Goal: Task Accomplishment & Management: Use online tool/utility

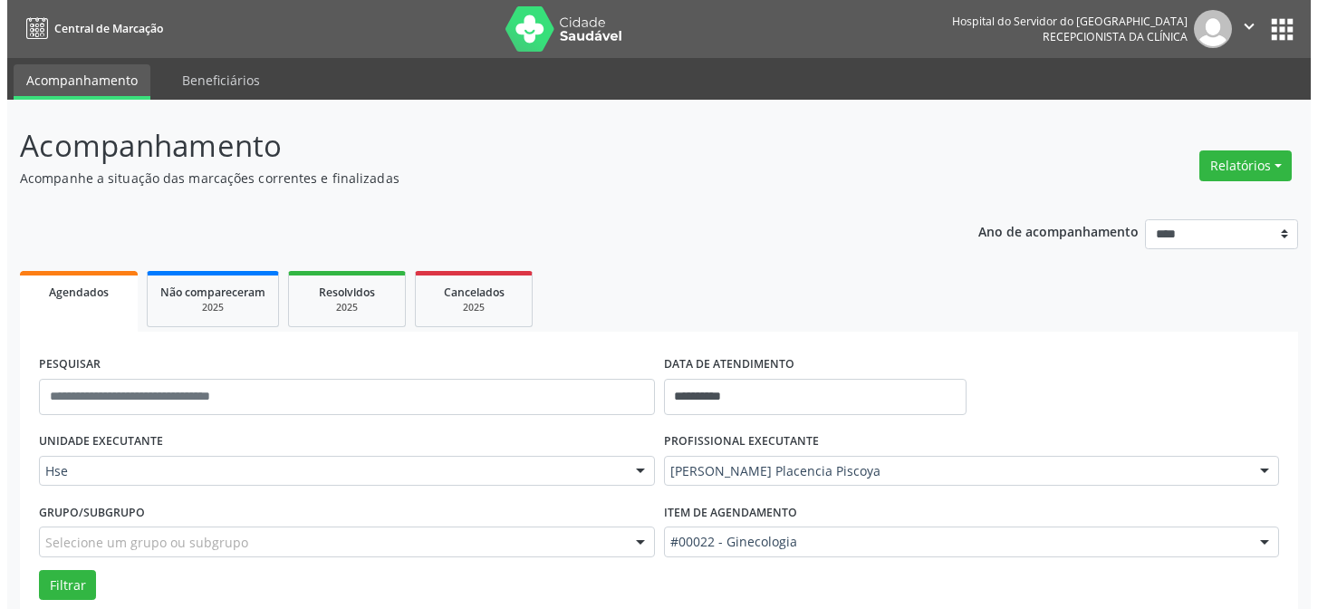
scroll to position [122, 0]
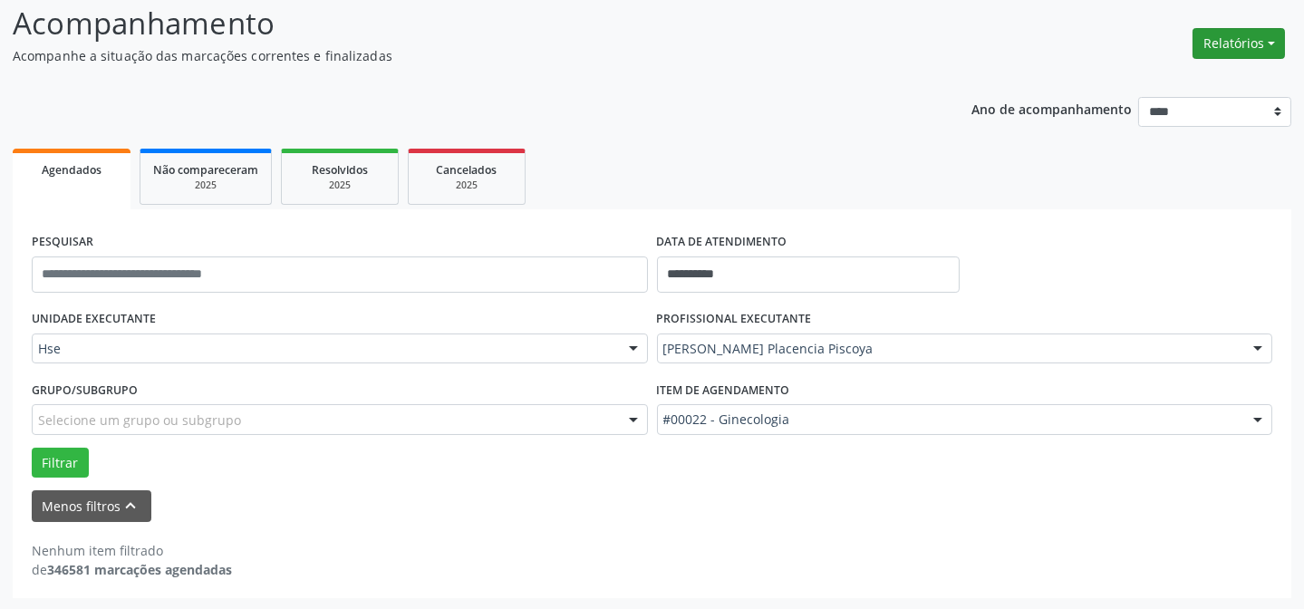
click at [1260, 39] on button "Relatórios" at bounding box center [1238, 43] width 92 height 31
click at [1209, 69] on link "Agendamentos" at bounding box center [1187, 81] width 195 height 25
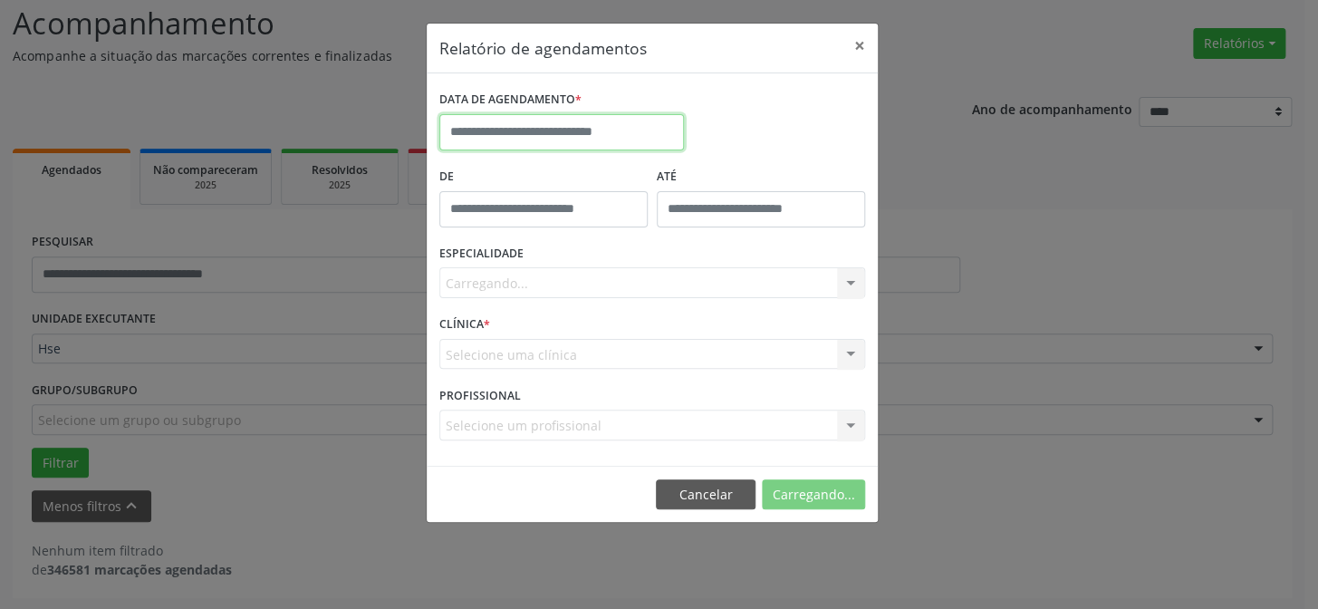
click at [501, 123] on input "text" at bounding box center [561, 132] width 245 height 36
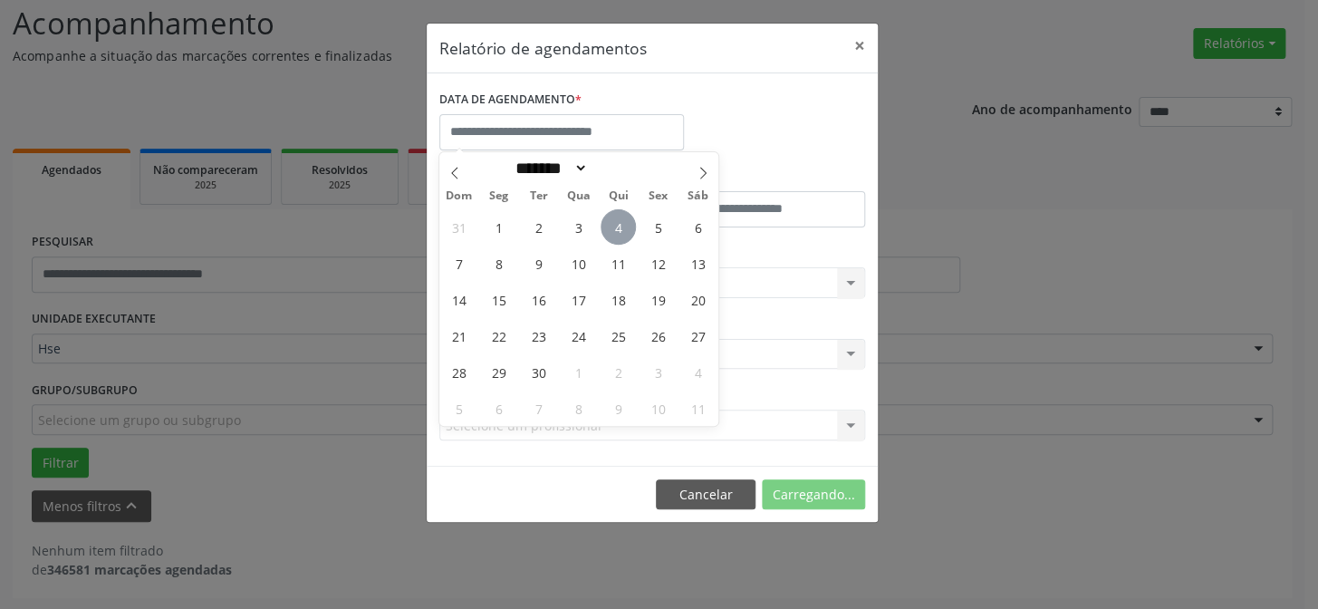
click at [631, 221] on span "4" at bounding box center [618, 226] width 35 height 35
type input "**********"
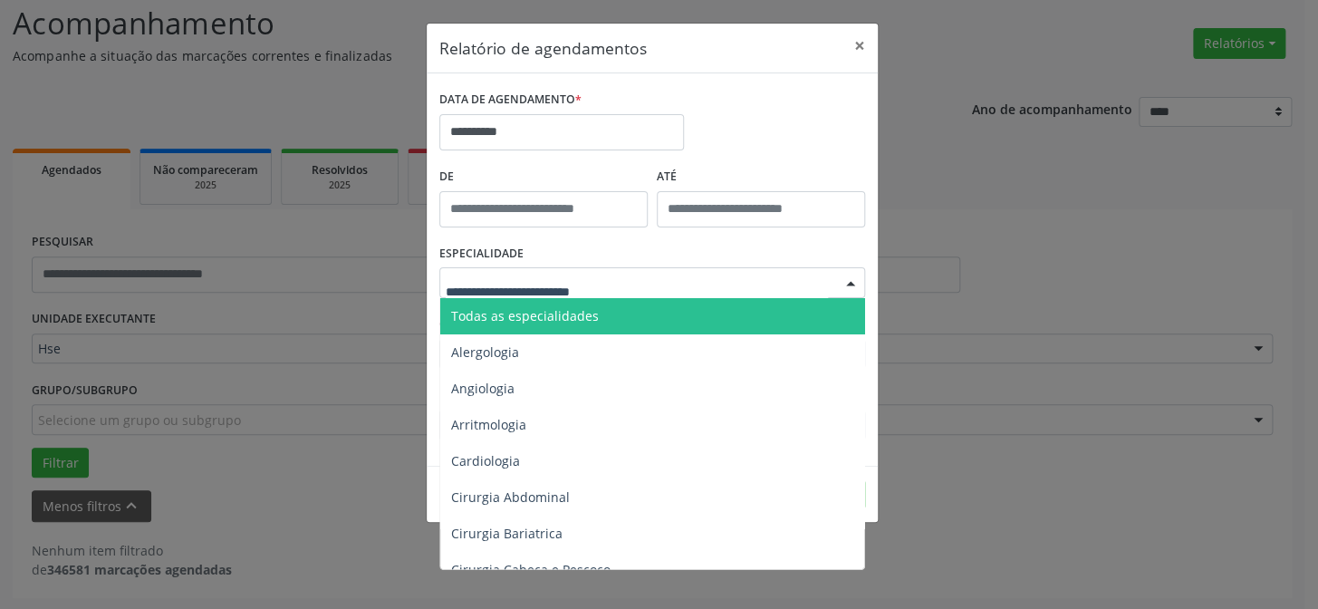
click at [548, 326] on span "Todas as especialidades" at bounding box center [653, 316] width 427 height 36
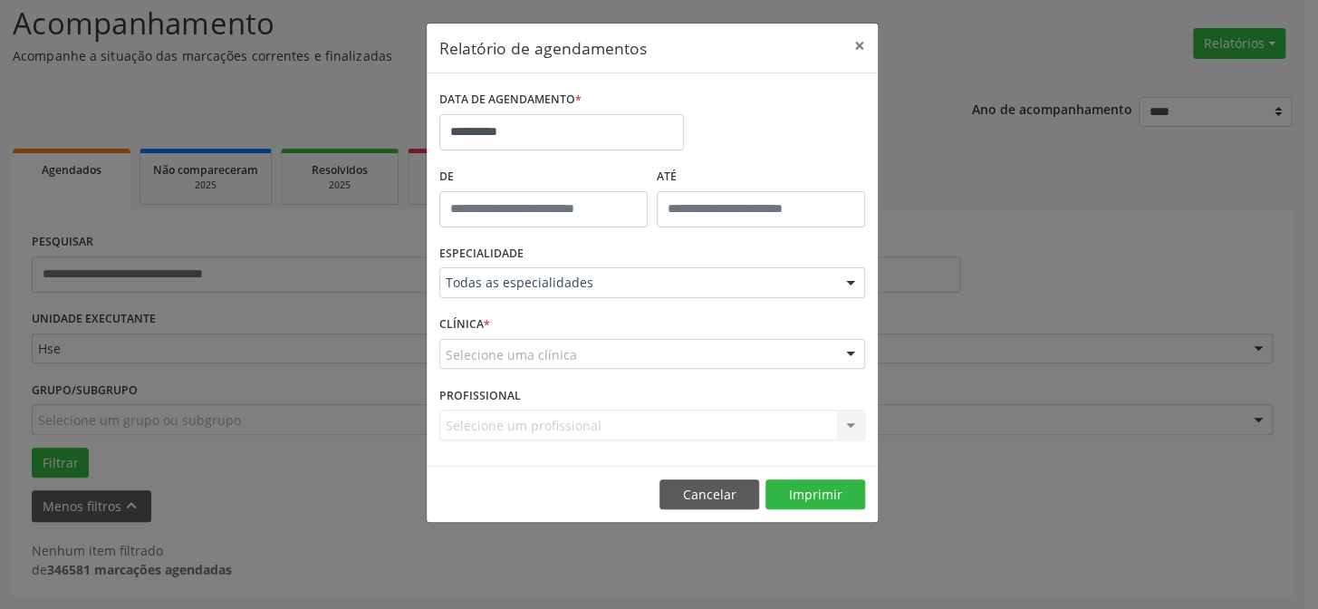
click at [667, 347] on div "Selecione uma clínica" at bounding box center [652, 354] width 426 height 31
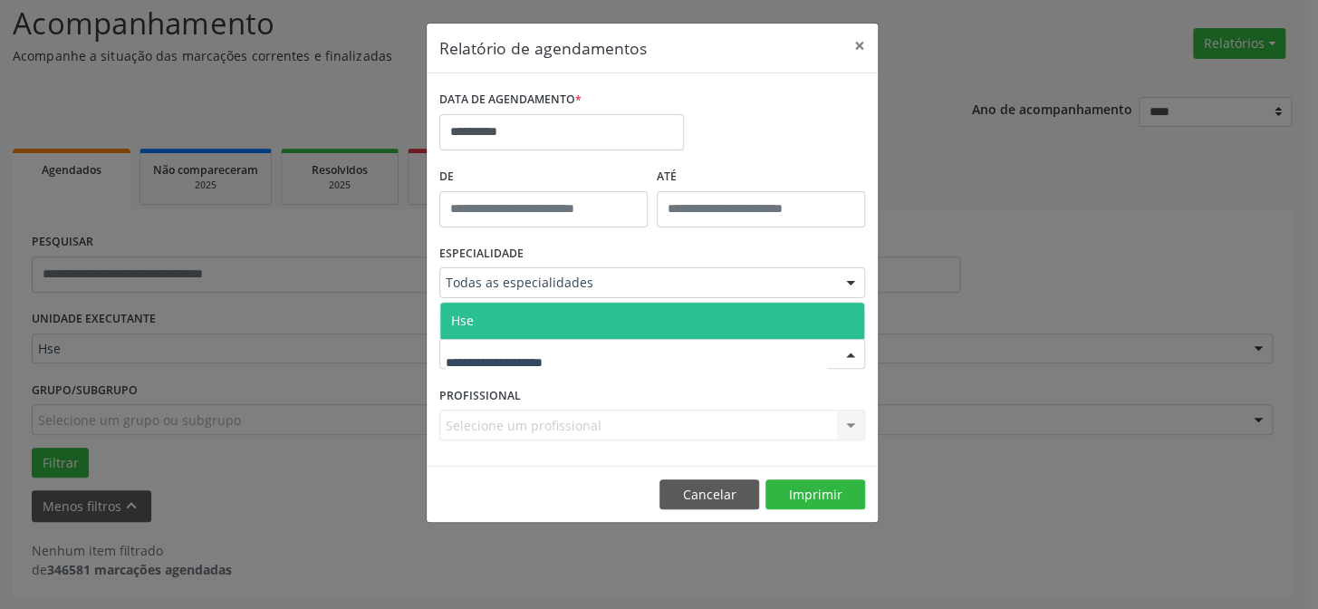
click at [665, 321] on span "Hse" at bounding box center [652, 321] width 424 height 36
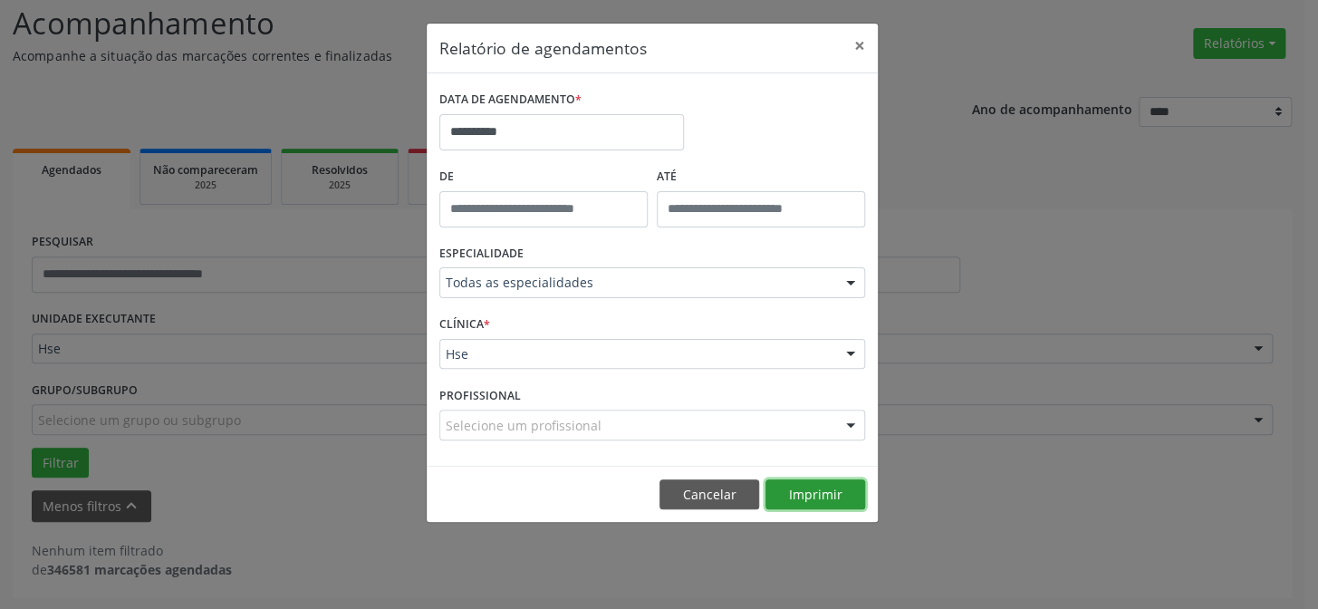
click at [792, 501] on button "Imprimir" at bounding box center [816, 494] width 100 height 31
click at [787, 487] on button "Imprimir" at bounding box center [816, 494] width 100 height 31
click at [792, 480] on button "Imprimir" at bounding box center [816, 494] width 100 height 31
